Goal: Information Seeking & Learning: Learn about a topic

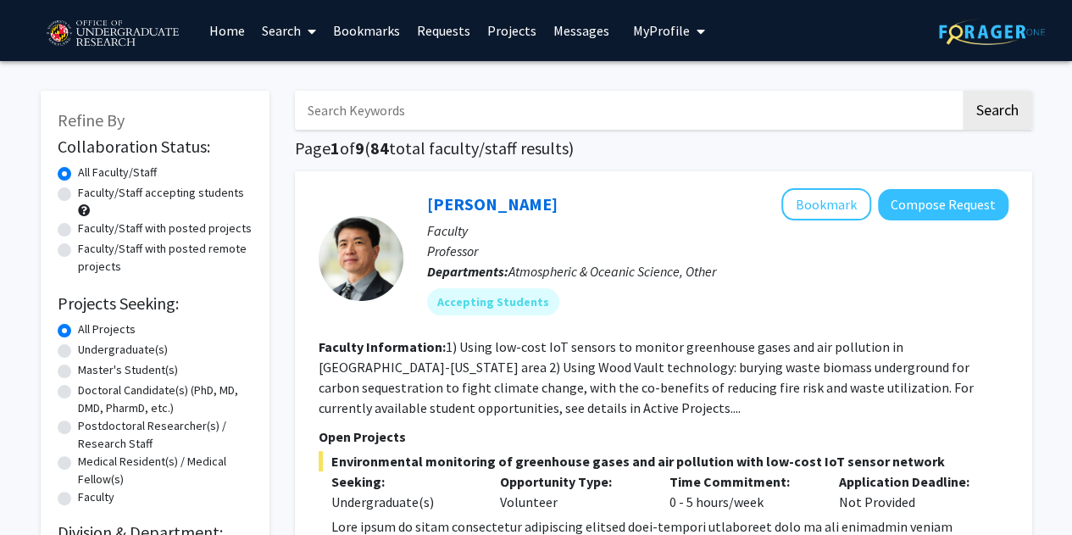
click at [486, 107] on input "Search Keywords" at bounding box center [627, 110] width 665 height 39
click at [486, 107] on input "b" at bounding box center [627, 110] width 665 height 39
type input "bioengineering"
click at [963, 91] on button "Search" at bounding box center [997, 110] width 69 height 39
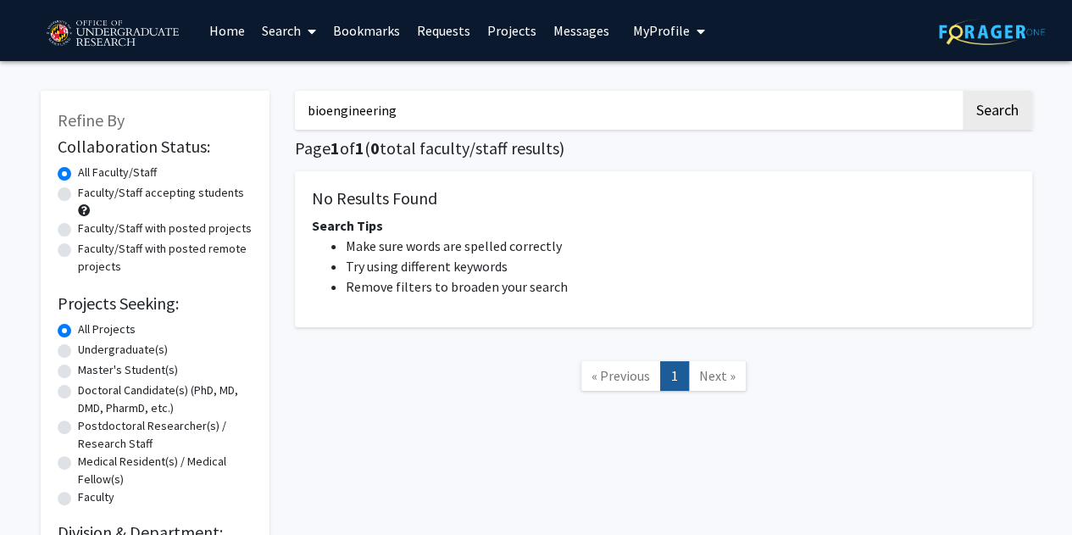
drag, startPoint x: 510, startPoint y: 103, endPoint x: 268, endPoint y: 97, distance: 242.4
click at [255, 99] on div "Refine By Collaboration Status: Collaboration Status All Faculty/Staff Collabor…" at bounding box center [536, 329] width 1017 height 510
click at [403, 448] on div "Search Page 1 of 1 ( 0 total faculty/staff results) No Results Found Search Tip…" at bounding box center [663, 329] width 763 height 510
click at [76, 349] on div "Undergraduate(s)" at bounding box center [155, 351] width 195 height 20
click at [78, 349] on label "Undergraduate(s)" at bounding box center [123, 350] width 90 height 18
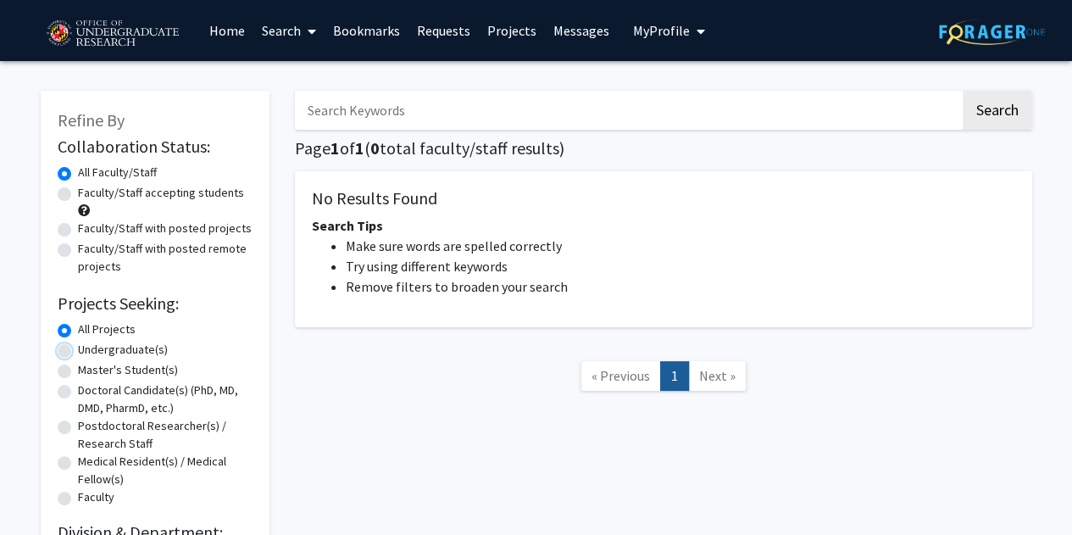
click at [78, 349] on input "Undergraduate(s)" at bounding box center [83, 346] width 11 height 11
radio input "true"
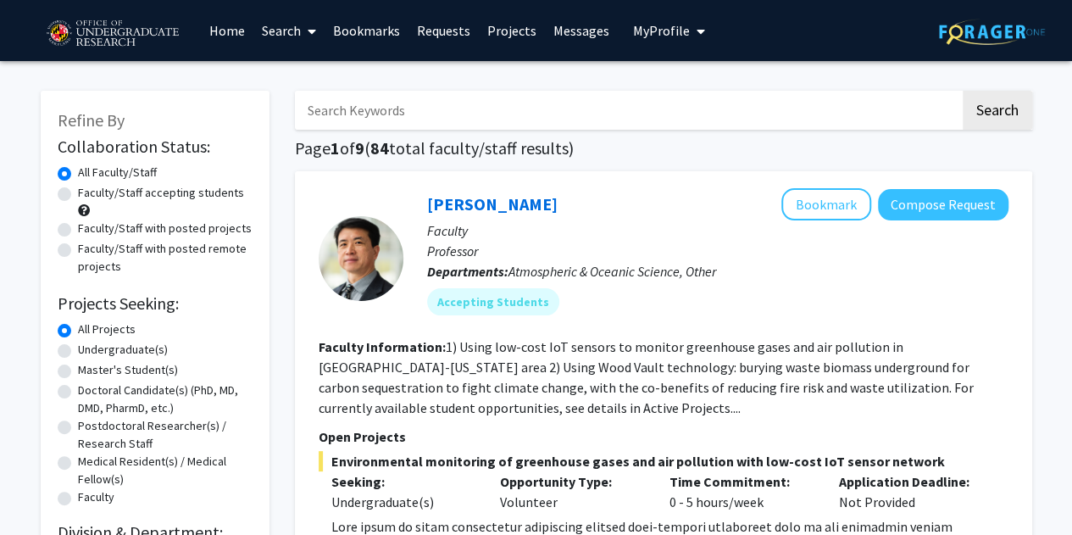
click at [78, 347] on label "Undergraduate(s)" at bounding box center [123, 350] width 90 height 18
click at [78, 347] on input "Undergraduate(s)" at bounding box center [83, 346] width 11 height 11
radio input "true"
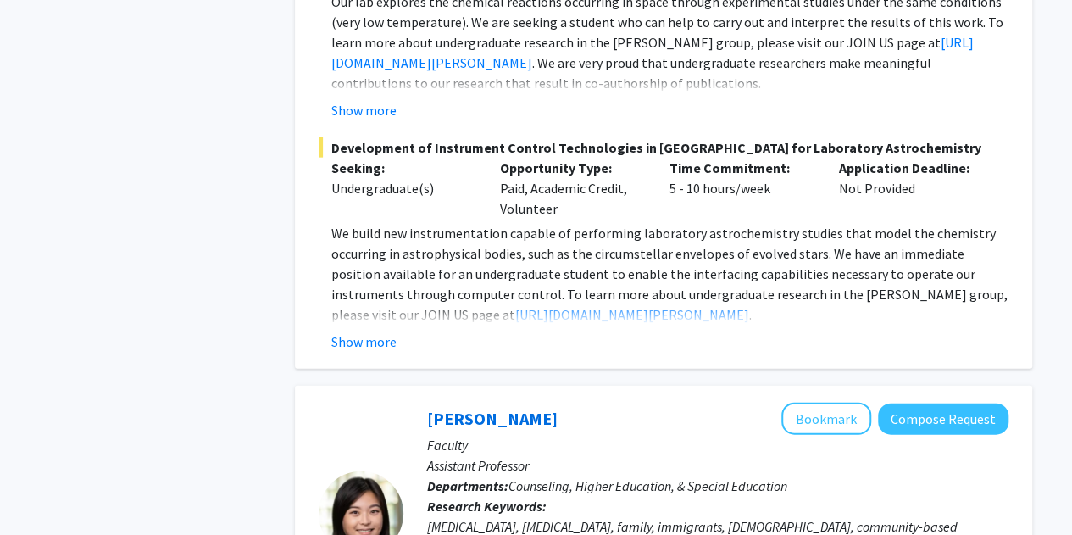
scroll to position [2034, 0]
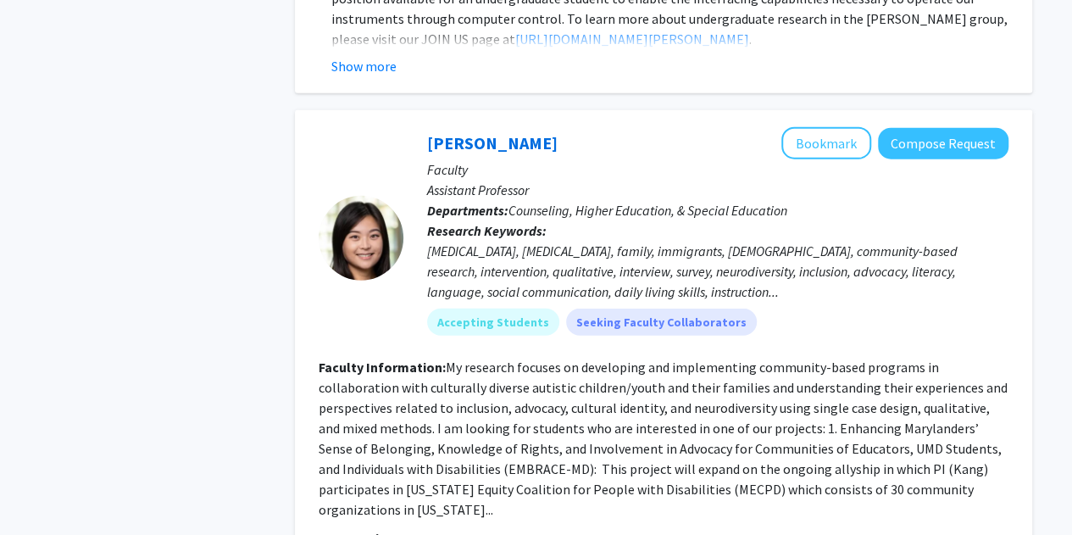
drag, startPoint x: 391, startPoint y: 140, endPoint x: 114, endPoint y: 184, distance: 281.4
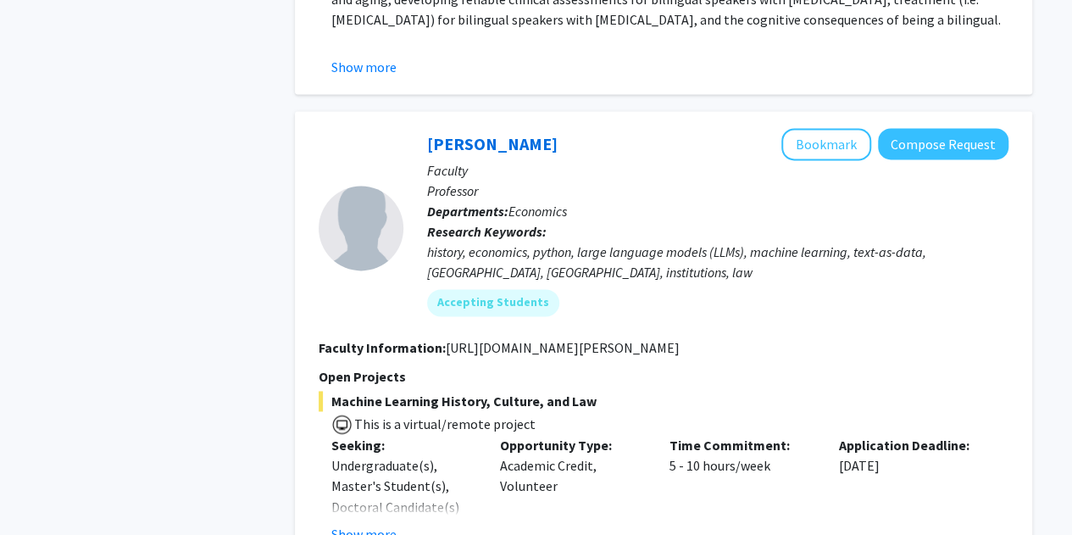
scroll to position [7994, 0]
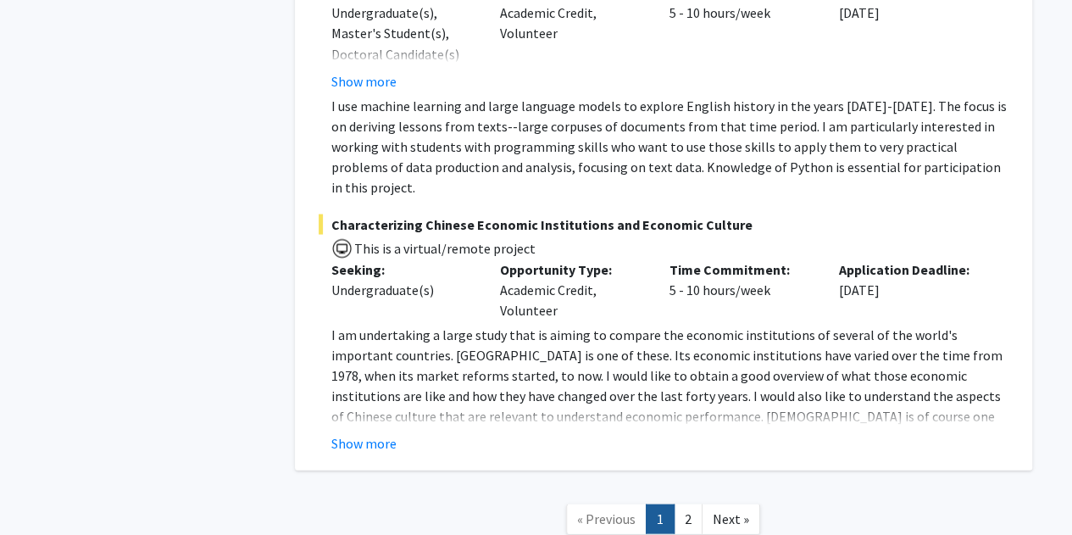
click at [694, 486] on nav "« Previous 1 2 Next »" at bounding box center [663, 520] width 737 height 69
click at [690, 503] on link "2" at bounding box center [688, 518] width 29 height 30
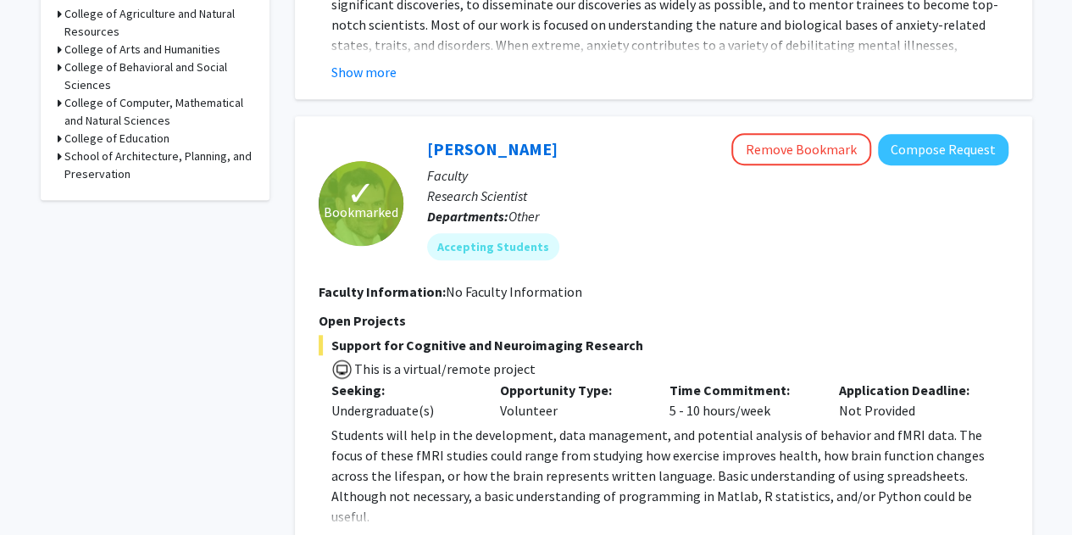
scroll to position [763, 0]
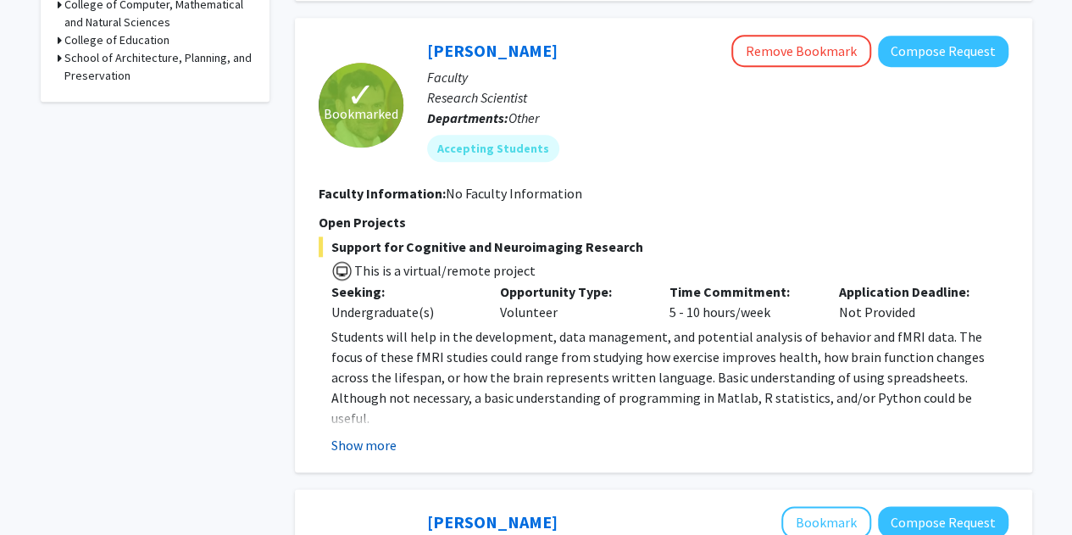
click at [381, 435] on button "Show more" at bounding box center [363, 445] width 65 height 20
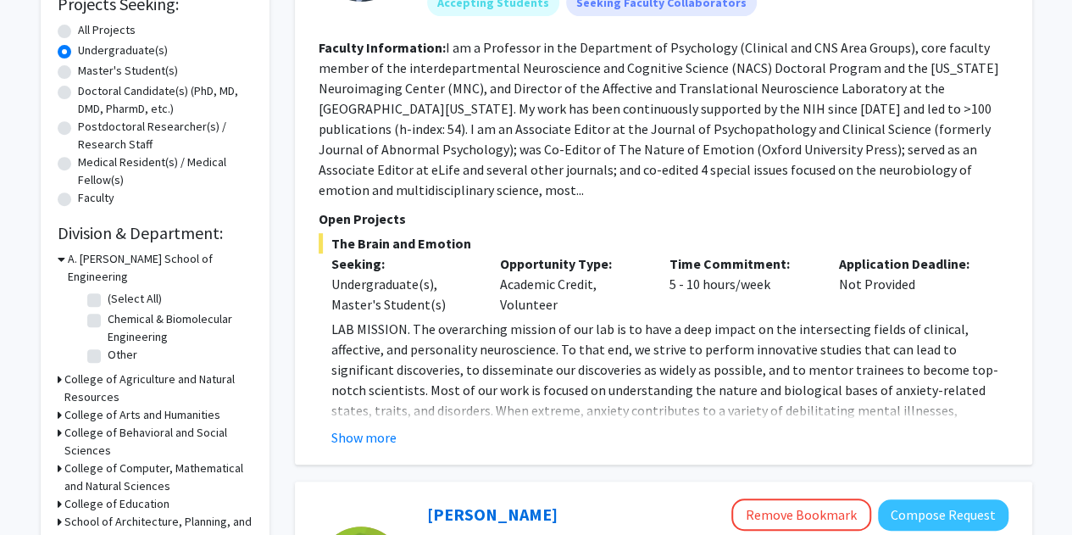
scroll to position [508, 0]
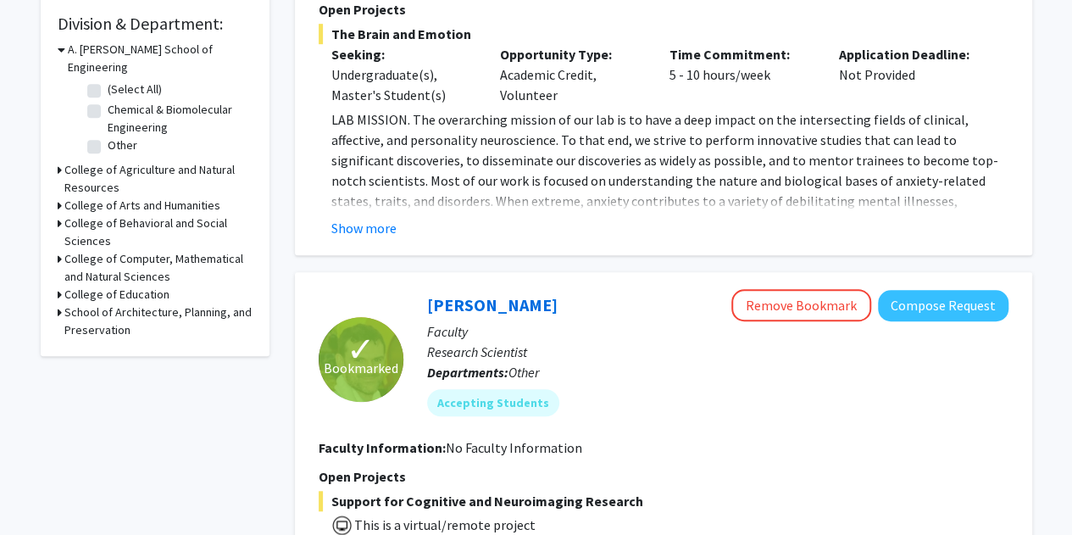
click at [193, 42] on h3 "A. [PERSON_NAME] School of Engineering" at bounding box center [160, 59] width 185 height 36
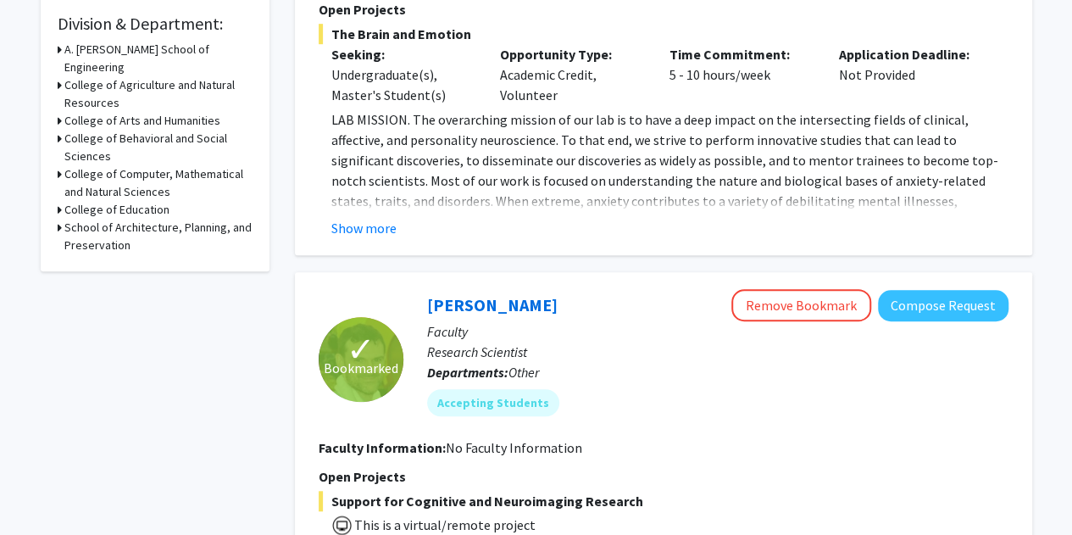
click at [196, 44] on h3 "A. [PERSON_NAME] School of Engineering" at bounding box center [158, 59] width 188 height 36
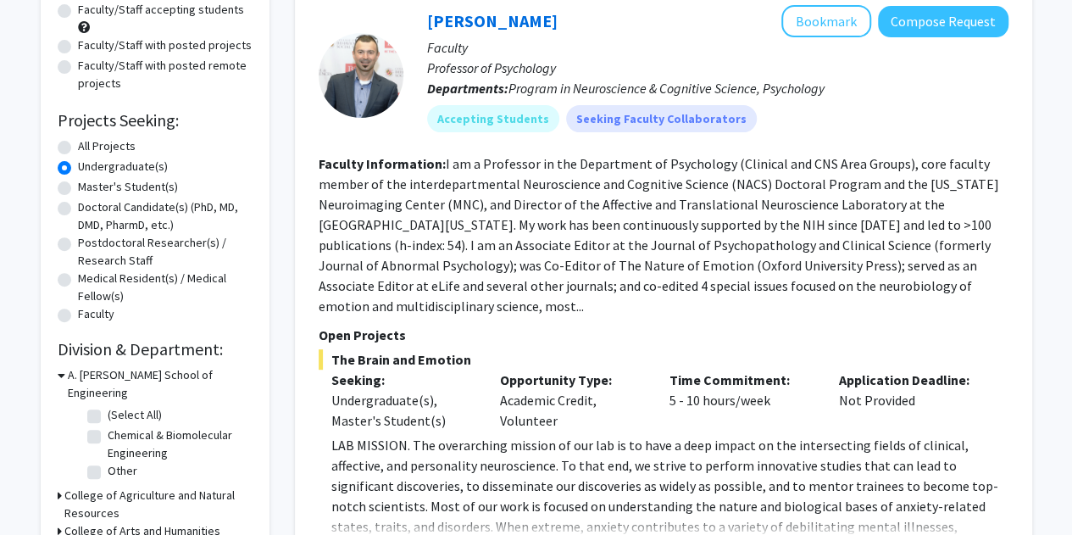
scroll to position [0, 0]
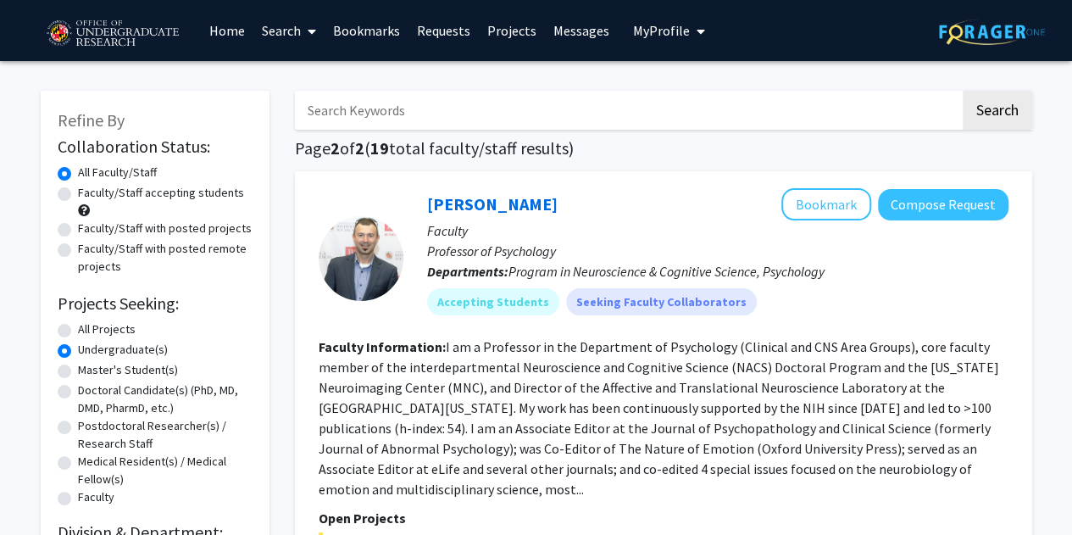
click at [500, 28] on link "Projects" at bounding box center [512, 30] width 66 height 59
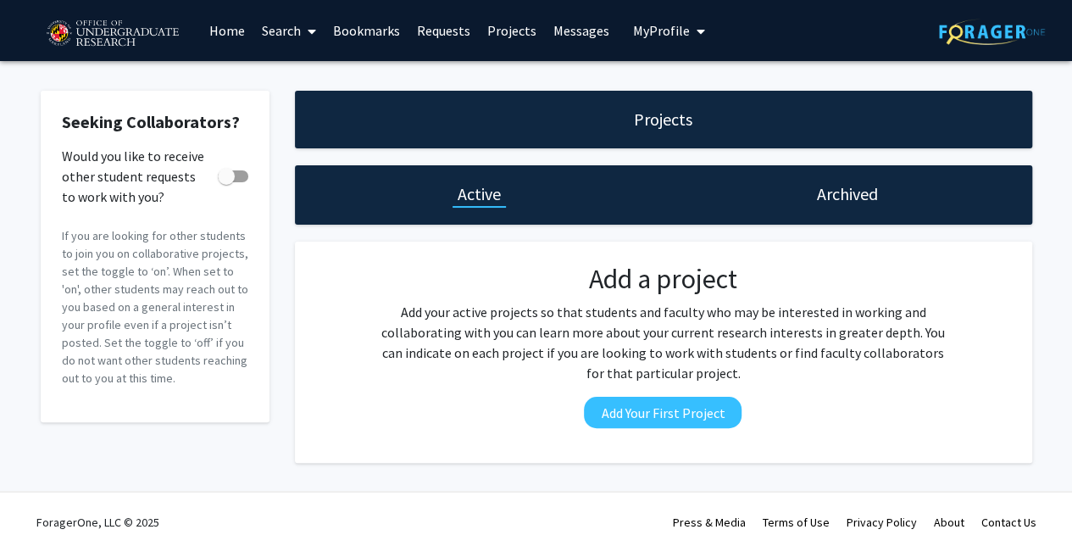
scroll to position [17, 0]
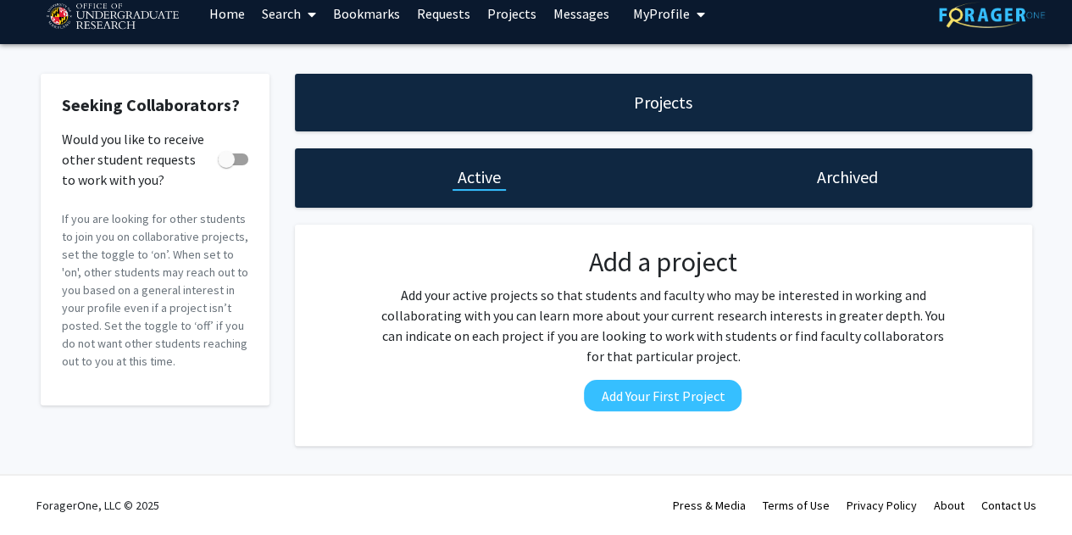
click at [490, 176] on h1 "Active" at bounding box center [479, 177] width 43 height 24
click at [849, 167] on h1 "Archived" at bounding box center [847, 177] width 61 height 24
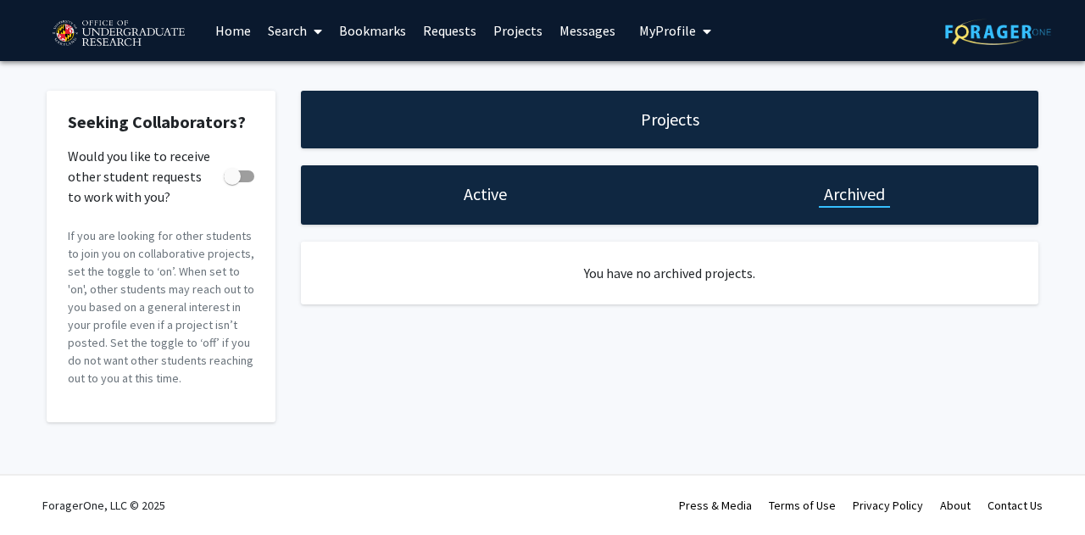
click at [447, 41] on link "Requests" at bounding box center [449, 30] width 70 height 59
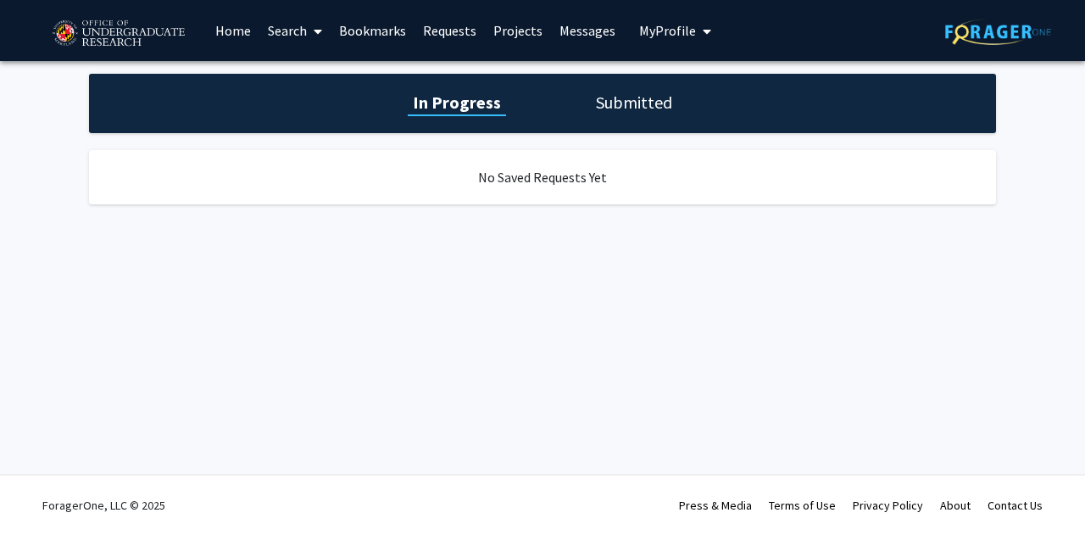
click at [535, 36] on link "Projects" at bounding box center [518, 30] width 66 height 59
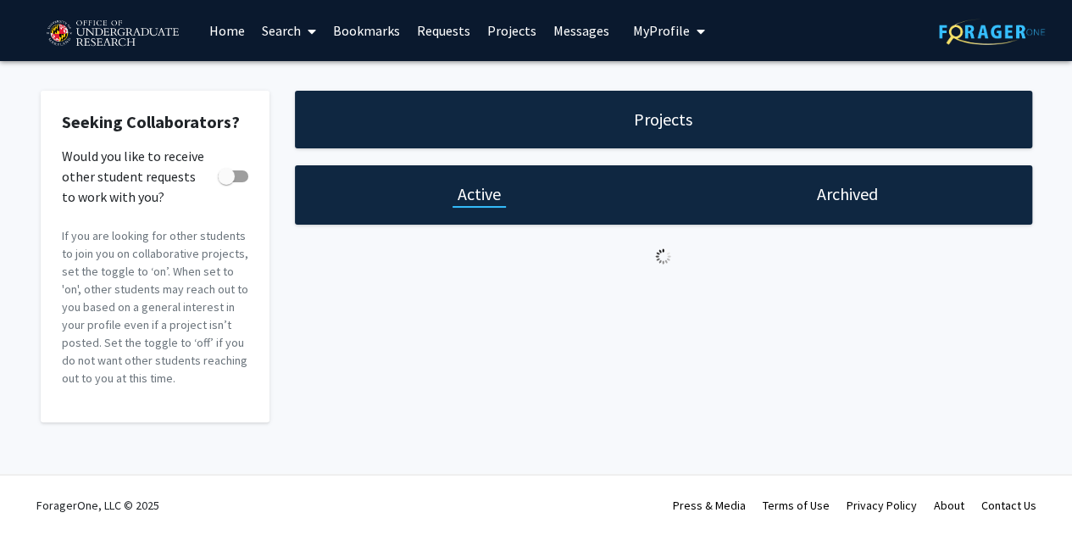
click at [575, 34] on link "Messages" at bounding box center [581, 30] width 73 height 59
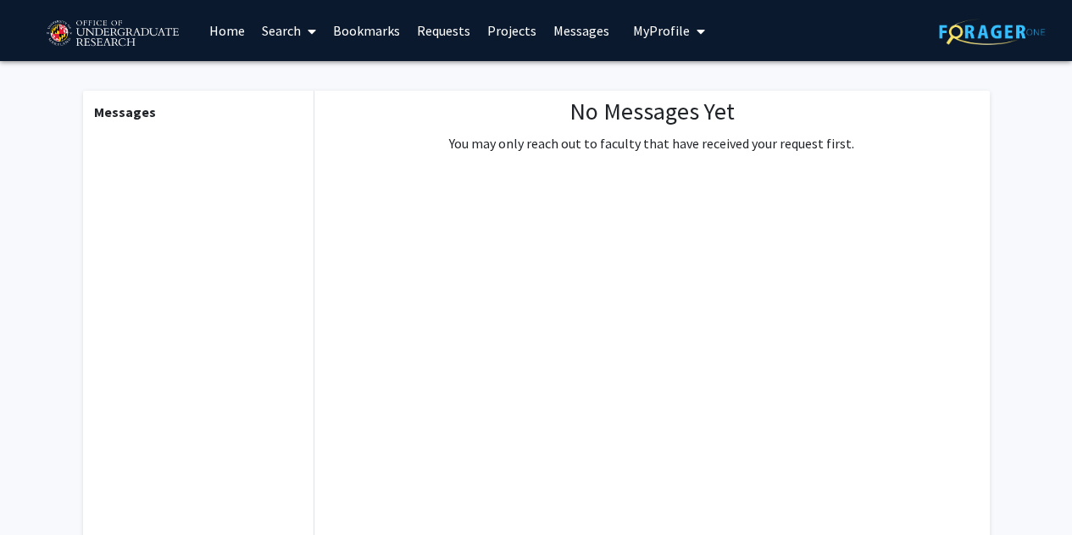
click at [364, 30] on link "Bookmarks" at bounding box center [367, 30] width 84 height 59
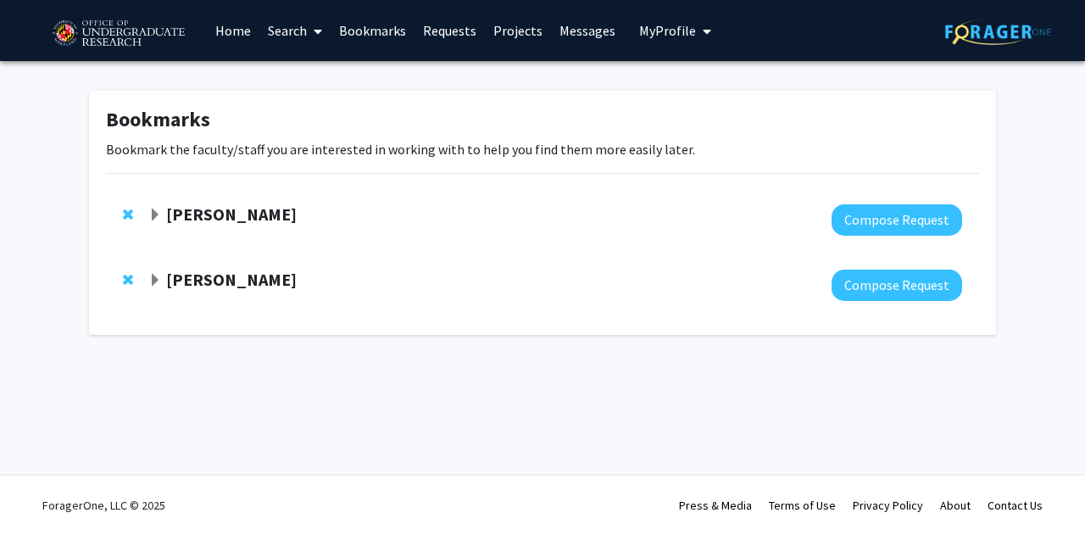
click at [304, 30] on link "Search" at bounding box center [294, 30] width 71 height 59
click at [209, 206] on strong "Ronald Yaros" at bounding box center [231, 213] width 130 height 21
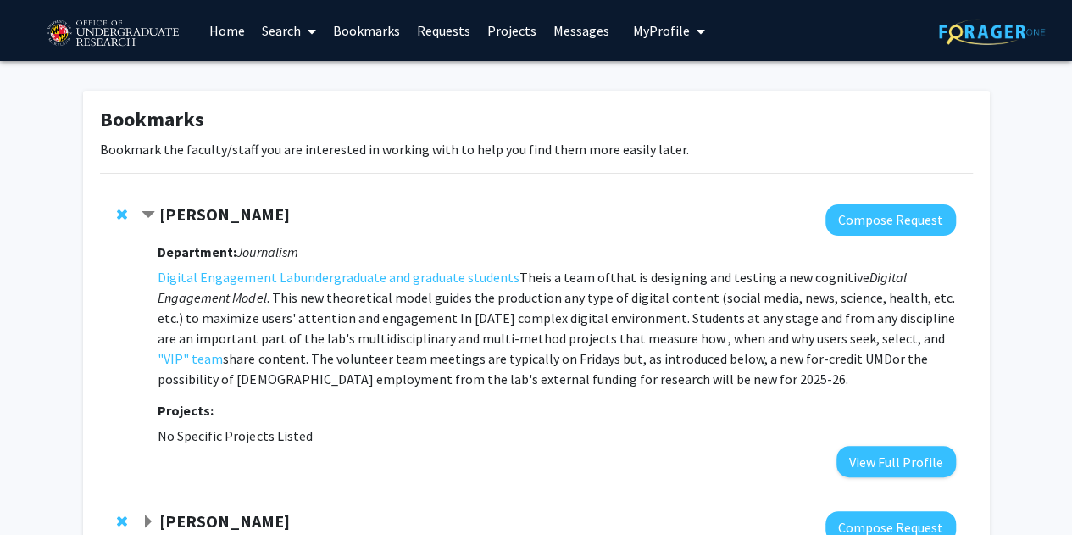
click at [268, 22] on link "Search" at bounding box center [288, 30] width 71 height 59
click at [301, 114] on span "Students" at bounding box center [304, 112] width 103 height 34
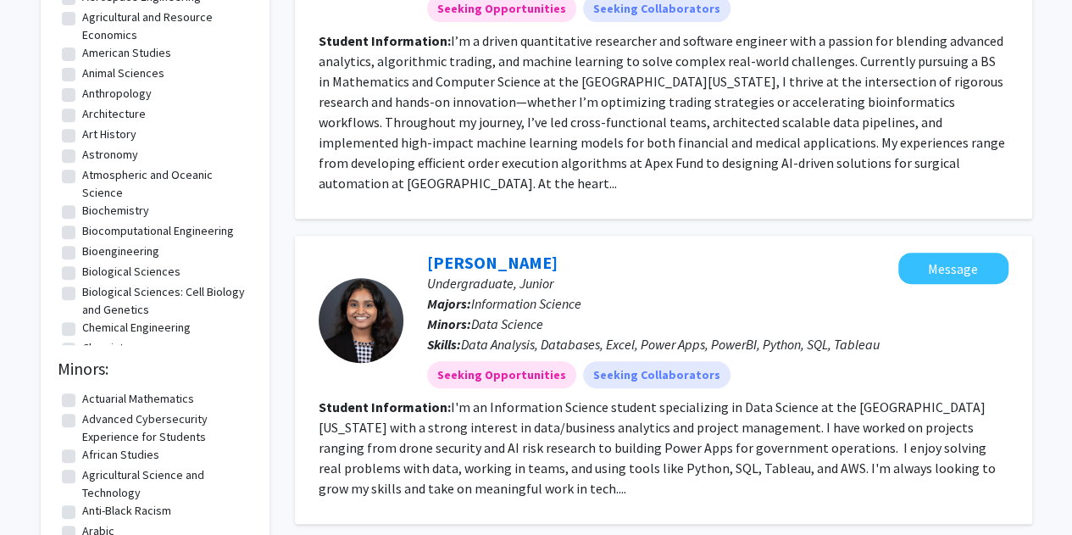
scroll to position [254, 0]
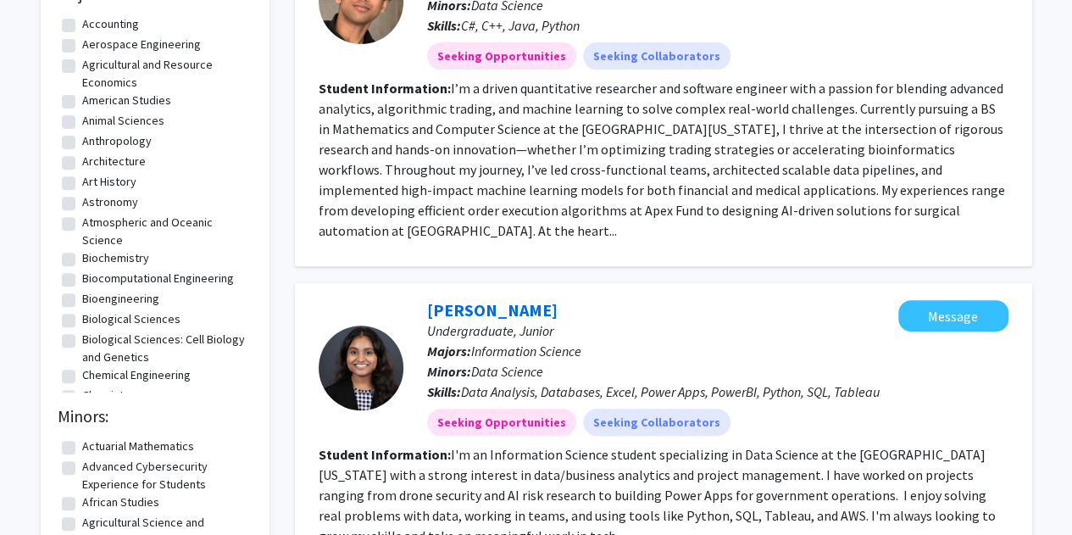
click at [142, 302] on label "Bioengineering" at bounding box center [120, 299] width 77 height 18
click at [93, 301] on input "Bioengineering" at bounding box center [87, 295] width 11 height 11
checkbox input "true"
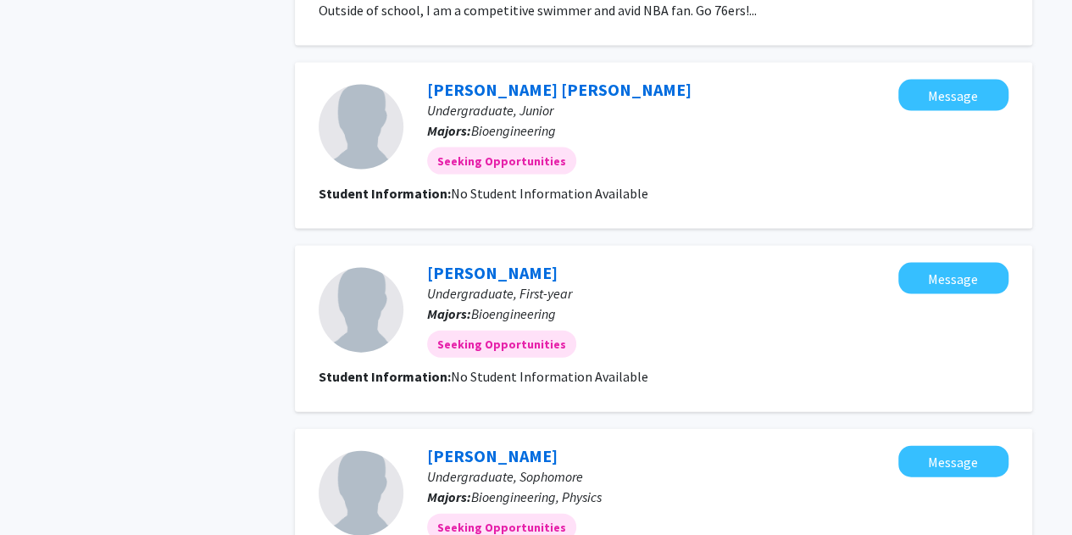
scroll to position [2057, 0]
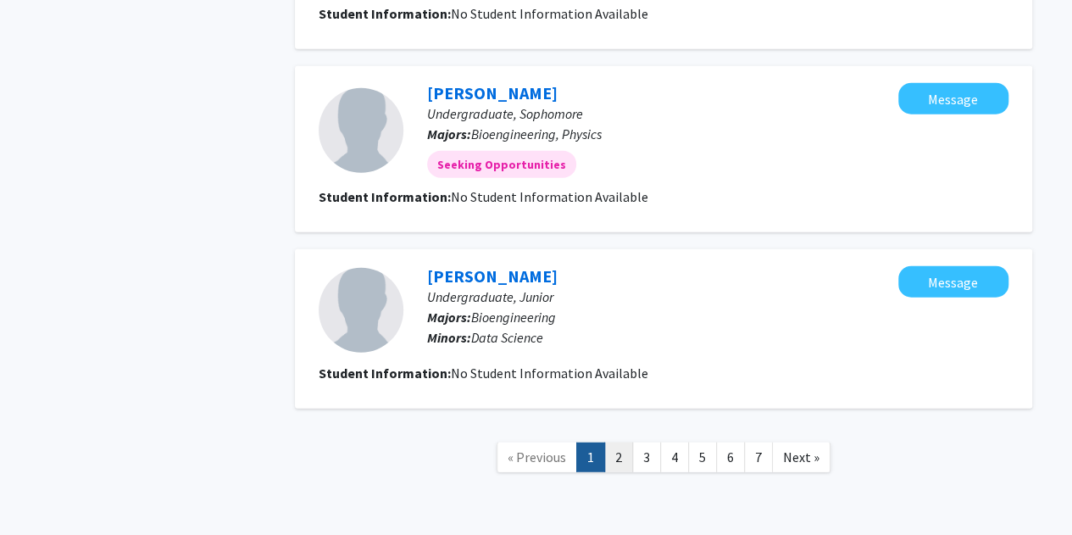
click at [620, 442] on link "2" at bounding box center [618, 457] width 29 height 30
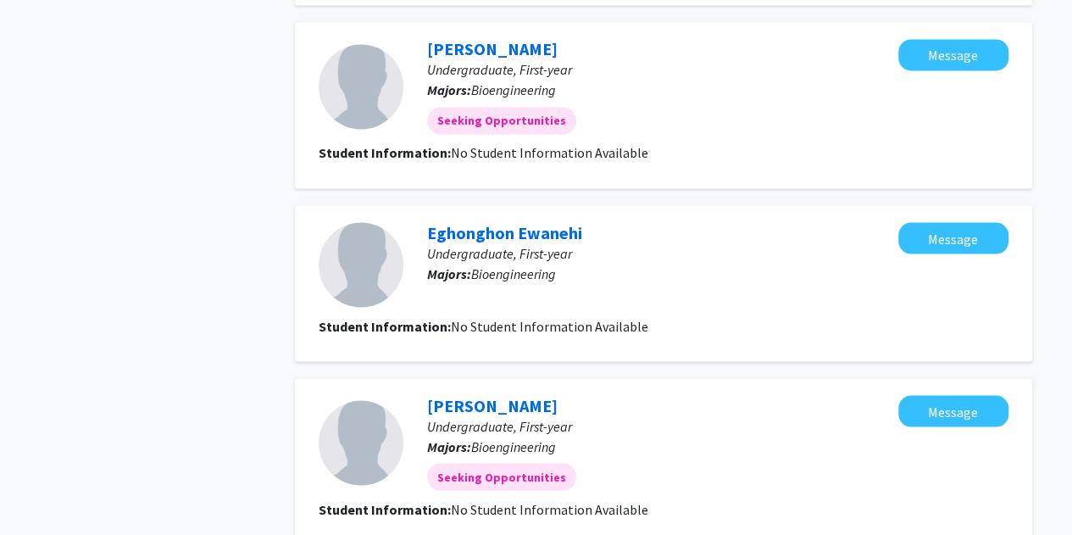
scroll to position [1637, 0]
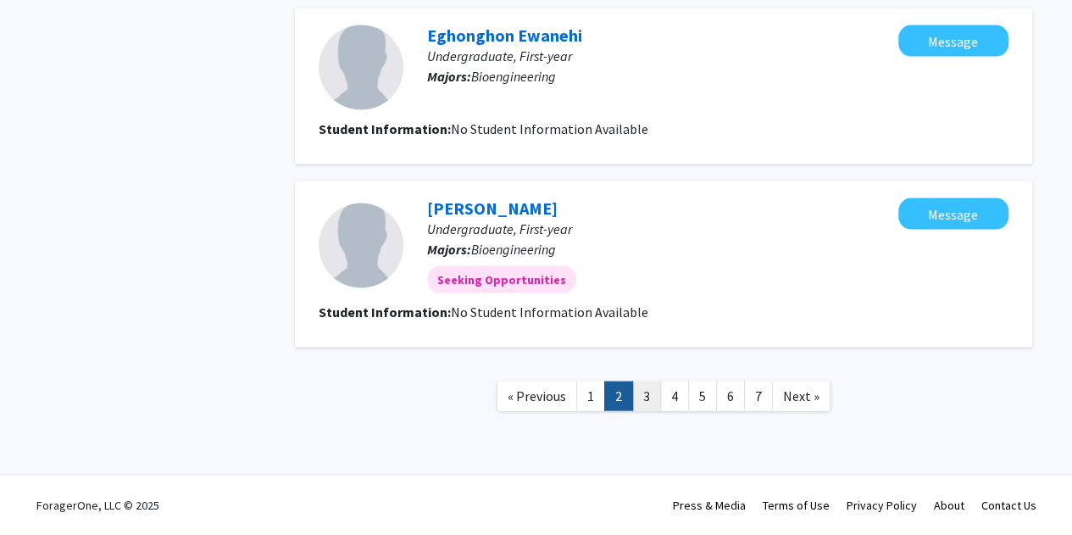
click at [651, 392] on link "3" at bounding box center [646, 396] width 29 height 30
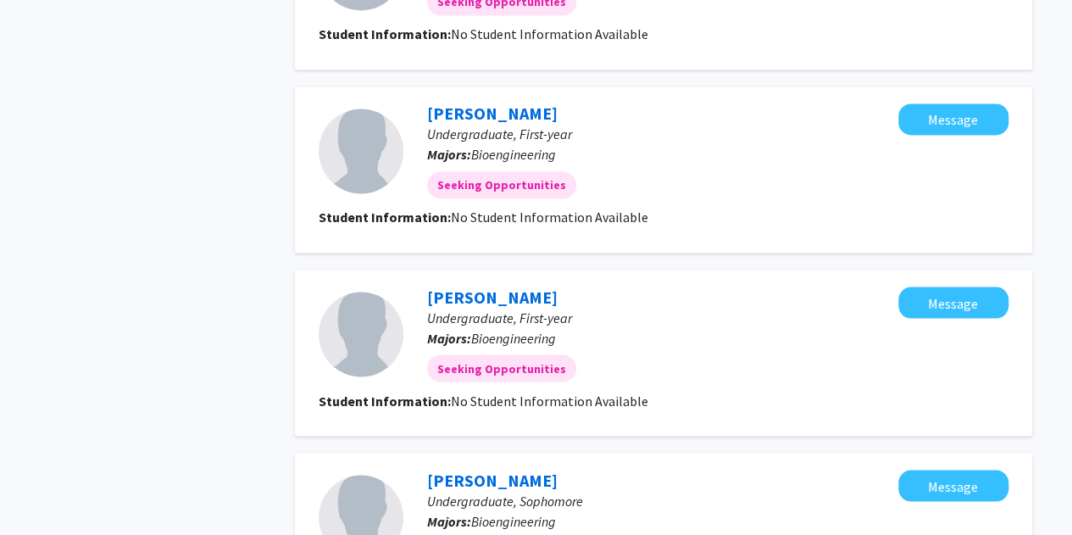
scroll to position [1525, 0]
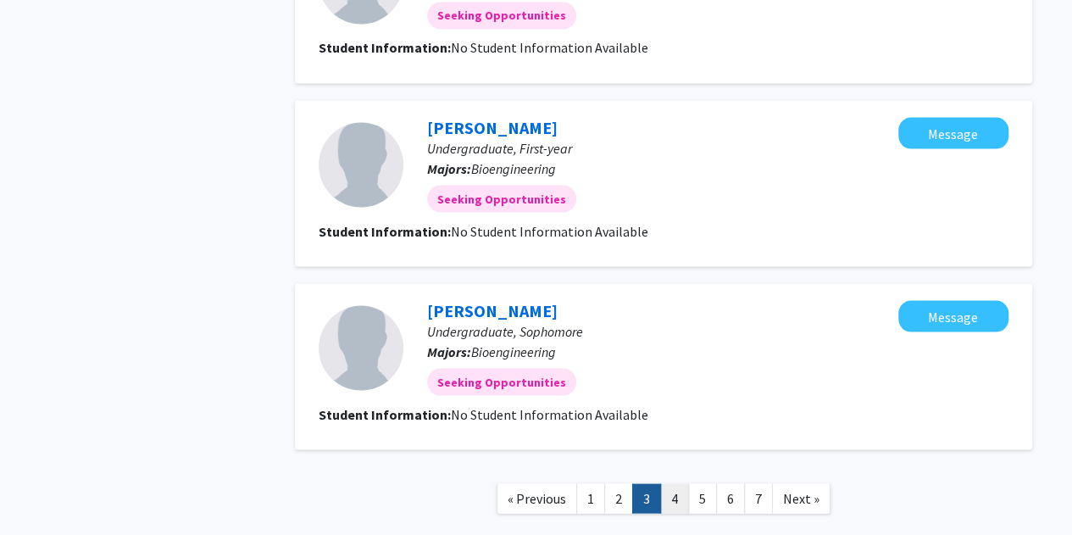
click at [673, 491] on link "4" at bounding box center [674, 498] width 29 height 30
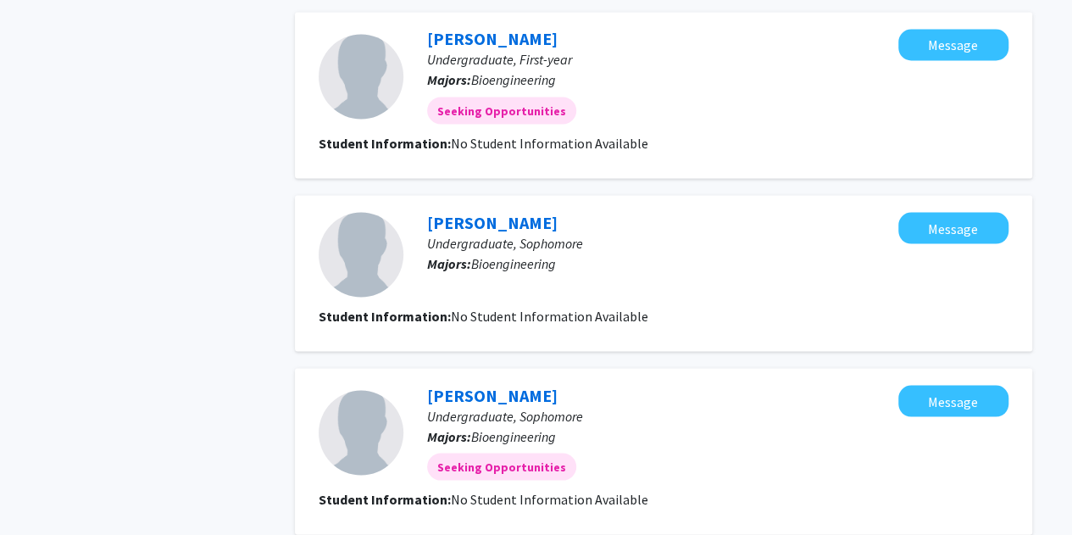
scroll to position [1610, 0]
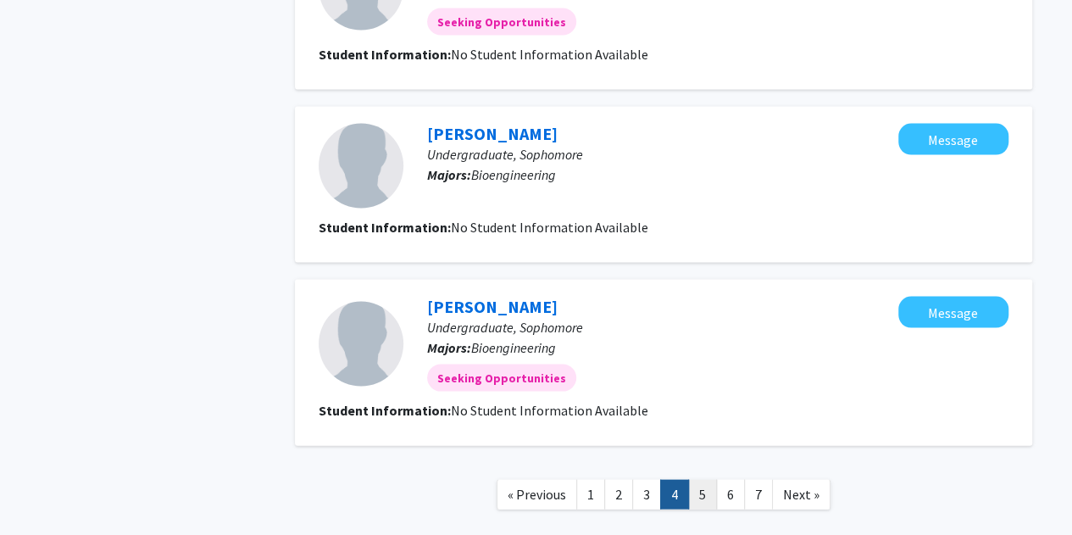
click at [693, 493] on link "5" at bounding box center [702, 495] width 29 height 30
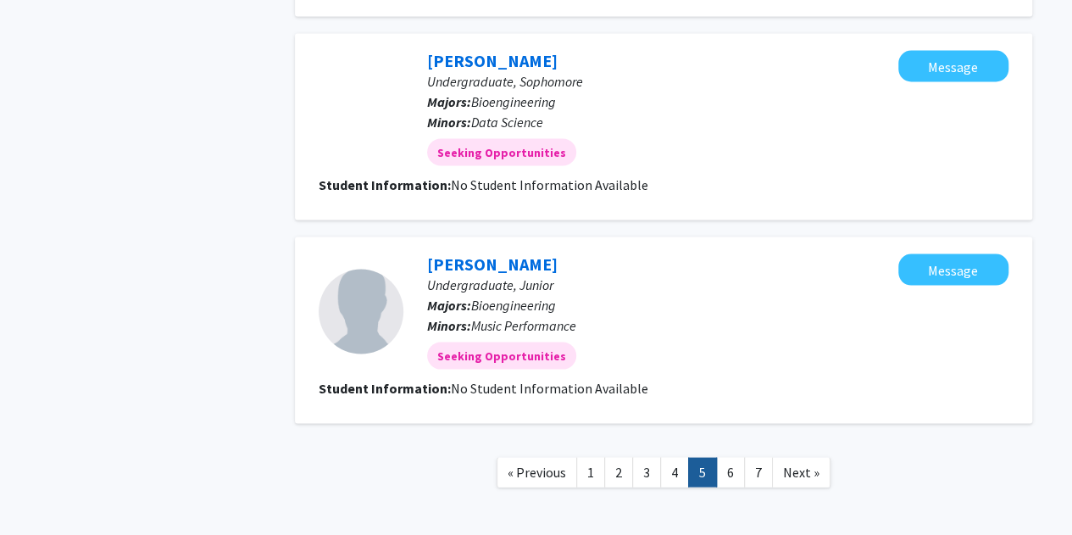
scroll to position [1644, 0]
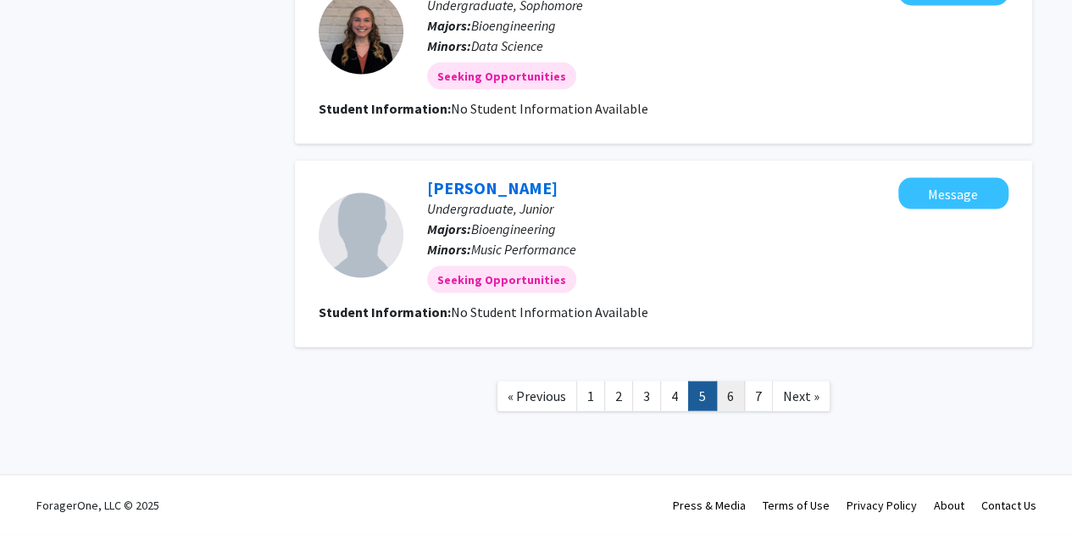
click at [729, 391] on link "6" at bounding box center [730, 396] width 29 height 30
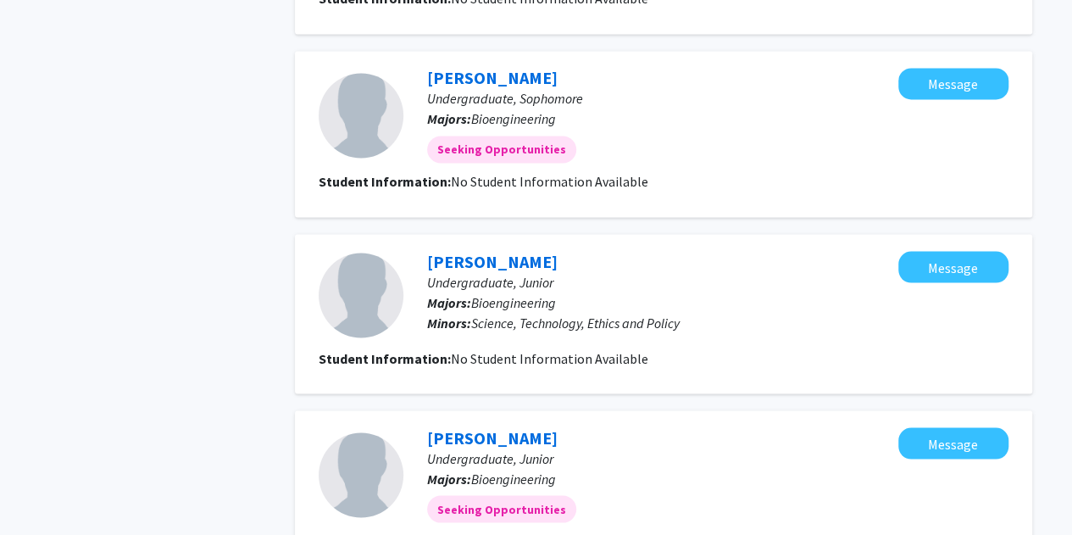
scroll to position [1610, 0]
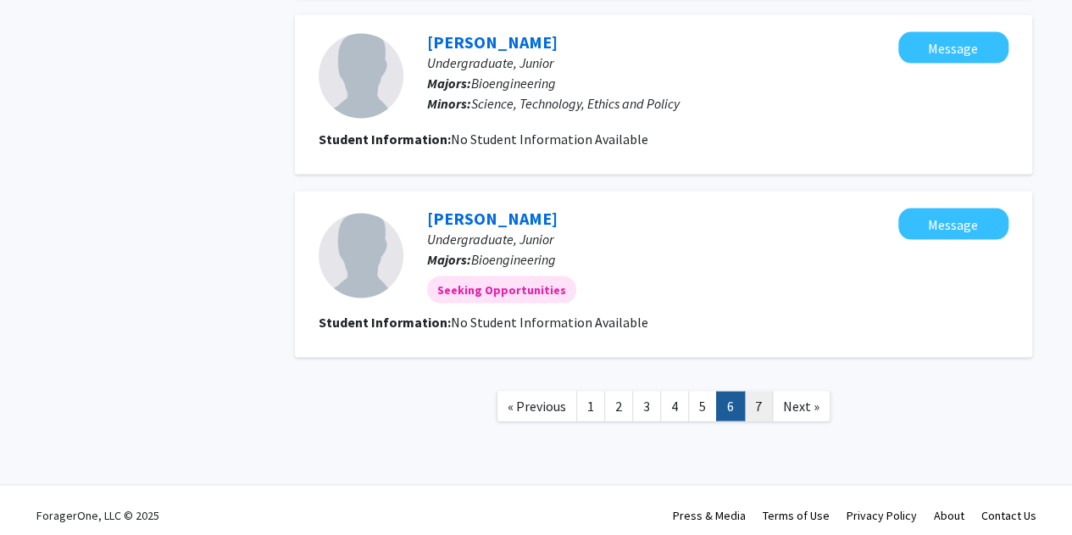
click at [760, 396] on link "7" at bounding box center [758, 406] width 29 height 30
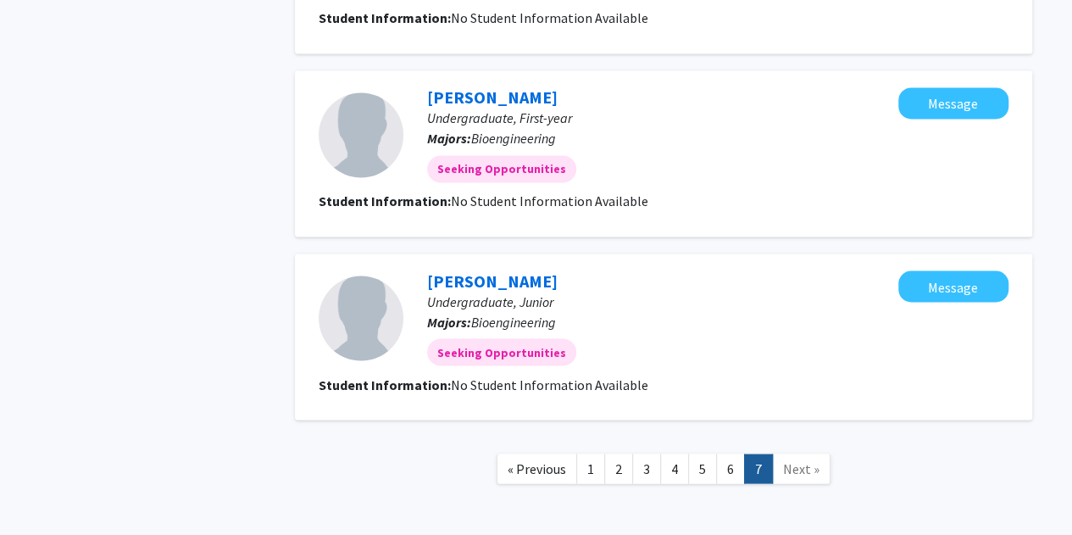
scroll to position [1434, 0]
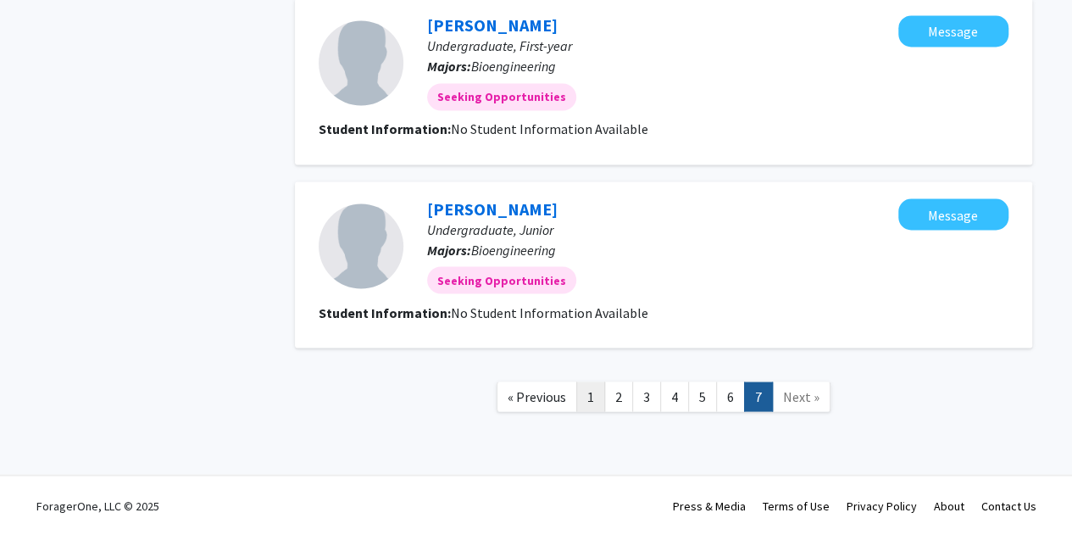
click at [598, 397] on link "1" at bounding box center [590, 396] width 29 height 30
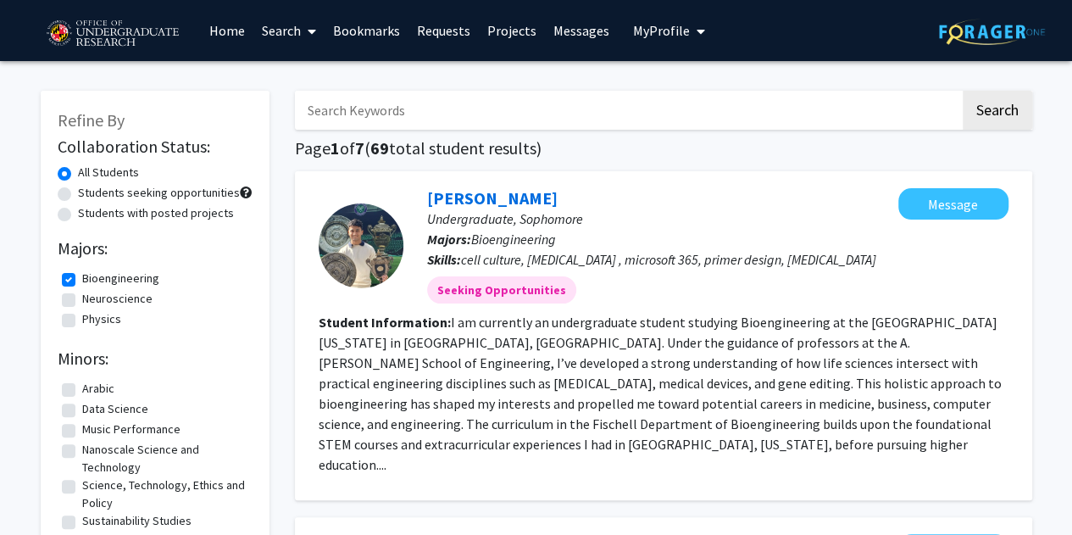
click at [147, 209] on label "Students with posted projects" at bounding box center [156, 213] width 156 height 18
click at [89, 209] on input "Students with posted projects" at bounding box center [83, 209] width 11 height 11
radio input "true"
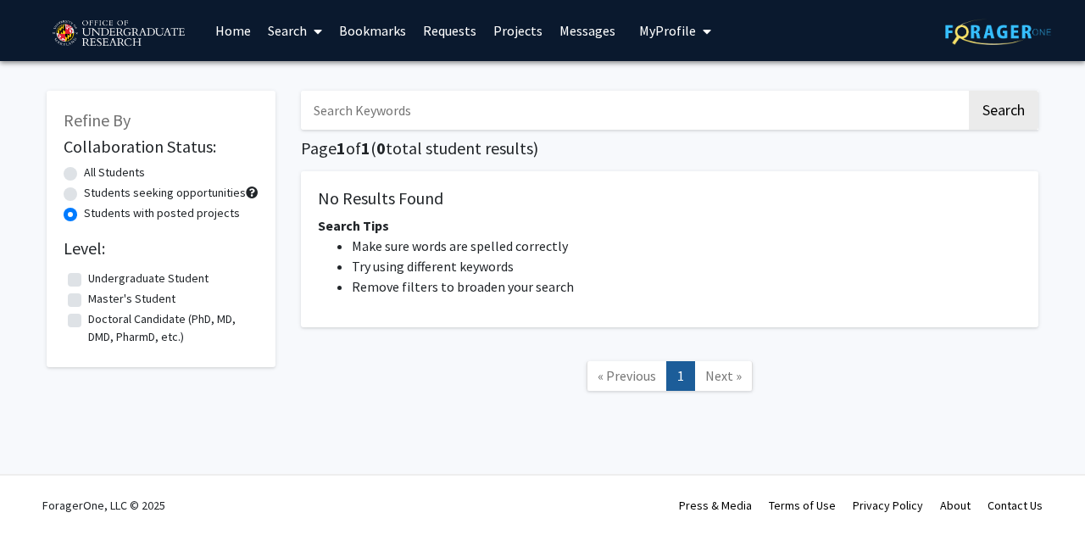
click at [291, 36] on link "Search" at bounding box center [294, 30] width 71 height 59
click at [291, 79] on span "Faculty/Staff" at bounding box center [321, 78] width 125 height 34
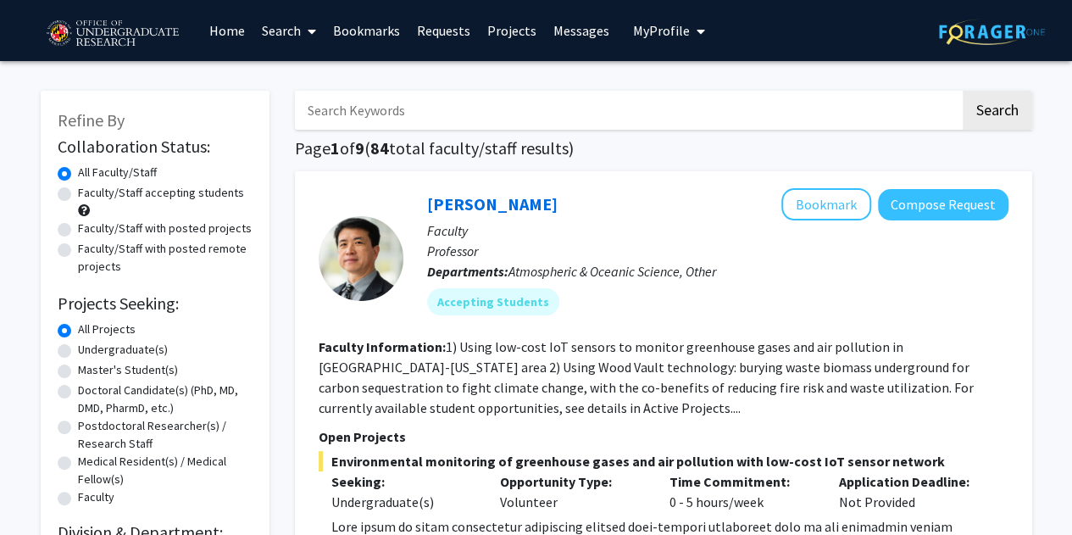
click at [203, 194] on label "Faculty/Staff accepting students" at bounding box center [161, 193] width 166 height 18
click at [89, 194] on input "Faculty/Staff accepting students" at bounding box center [83, 189] width 11 height 11
radio input "true"
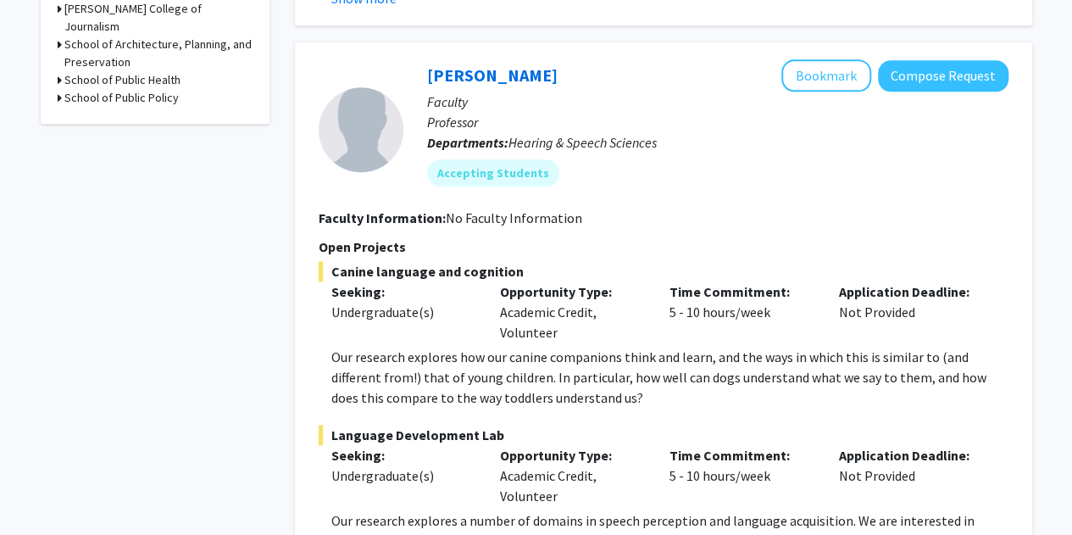
scroll to position [339, 0]
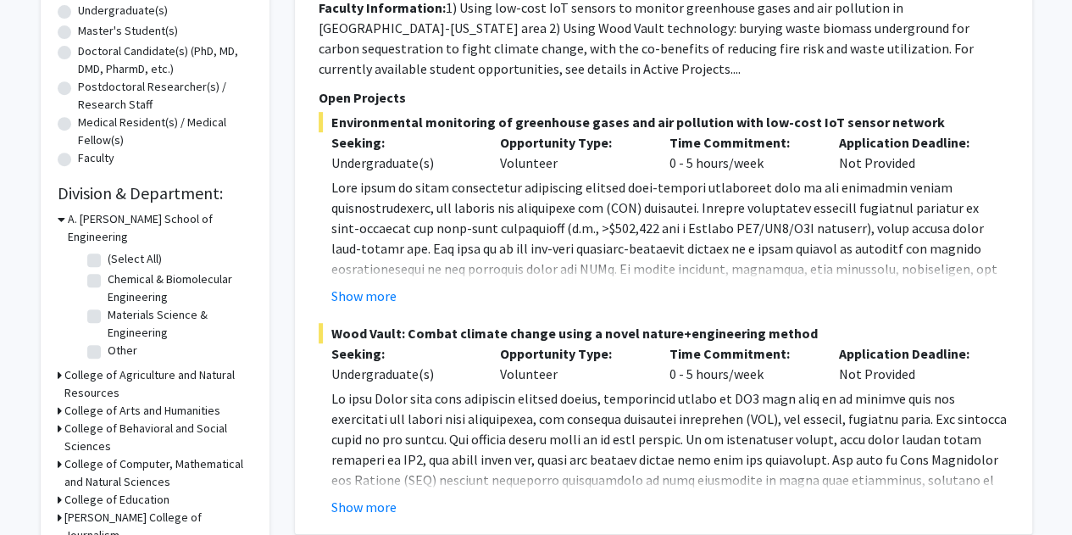
click at [196, 218] on h3 "A. [PERSON_NAME] School of Engineering" at bounding box center [160, 228] width 185 height 36
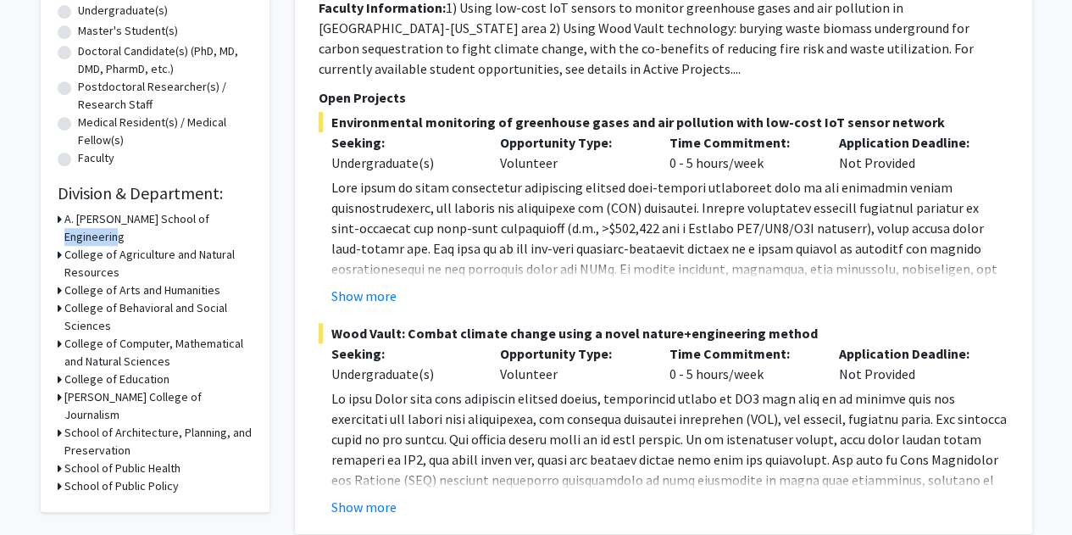
click at [196, 218] on h3 "A. [PERSON_NAME] School of Engineering" at bounding box center [158, 228] width 188 height 36
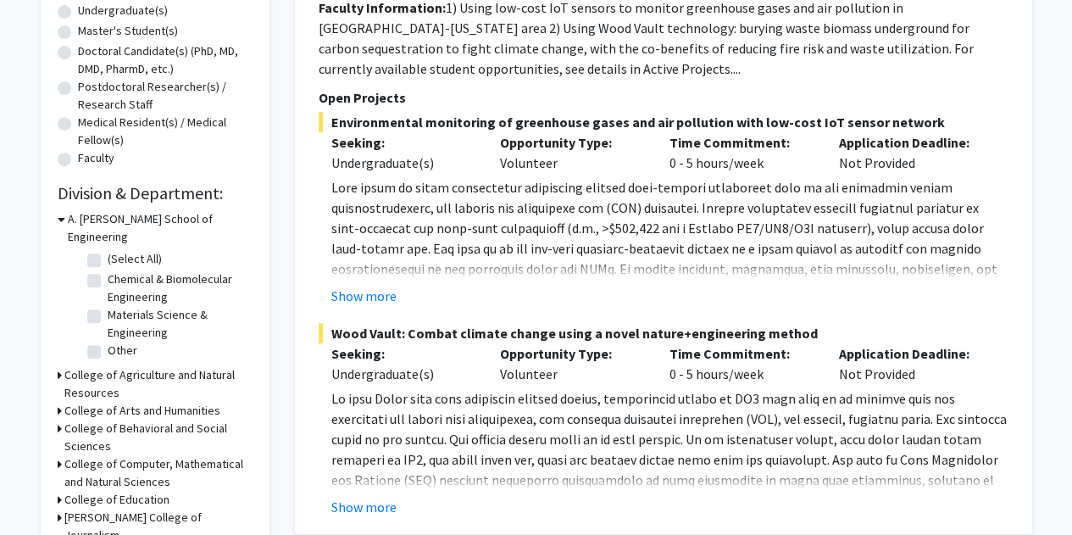
click at [145, 250] on label "(Select All)" at bounding box center [135, 259] width 54 height 18
click at [119, 250] on input "(Select All)" at bounding box center [113, 255] width 11 height 11
checkbox input "true"
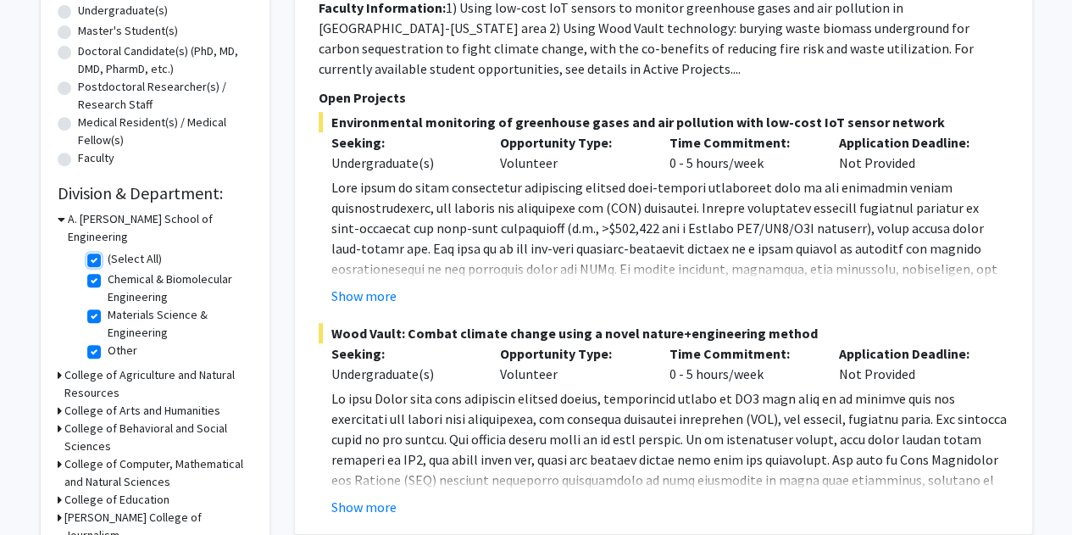
checkbox input "true"
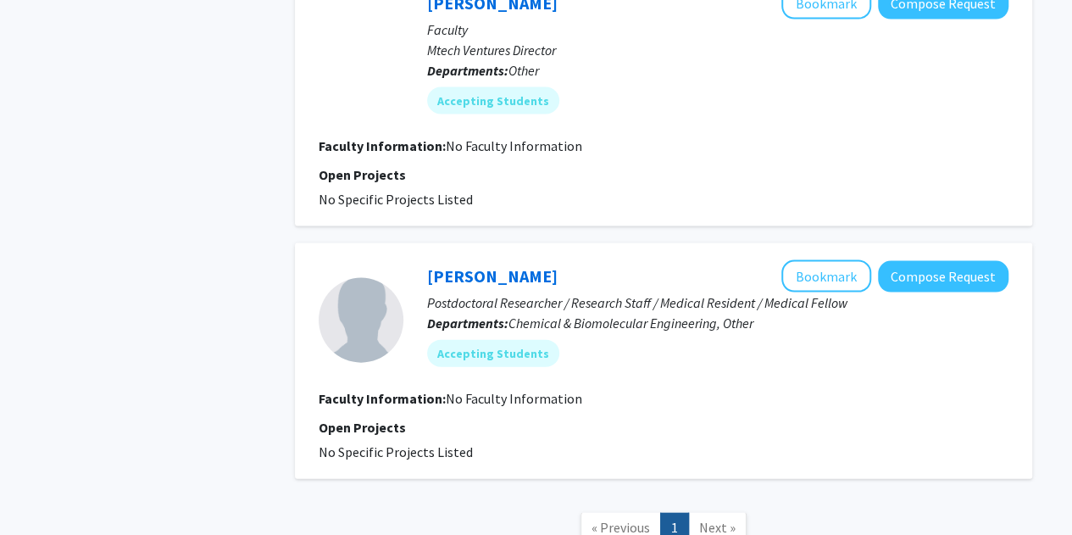
scroll to position [1779, 0]
